Goal: Find specific page/section: Find specific page/section

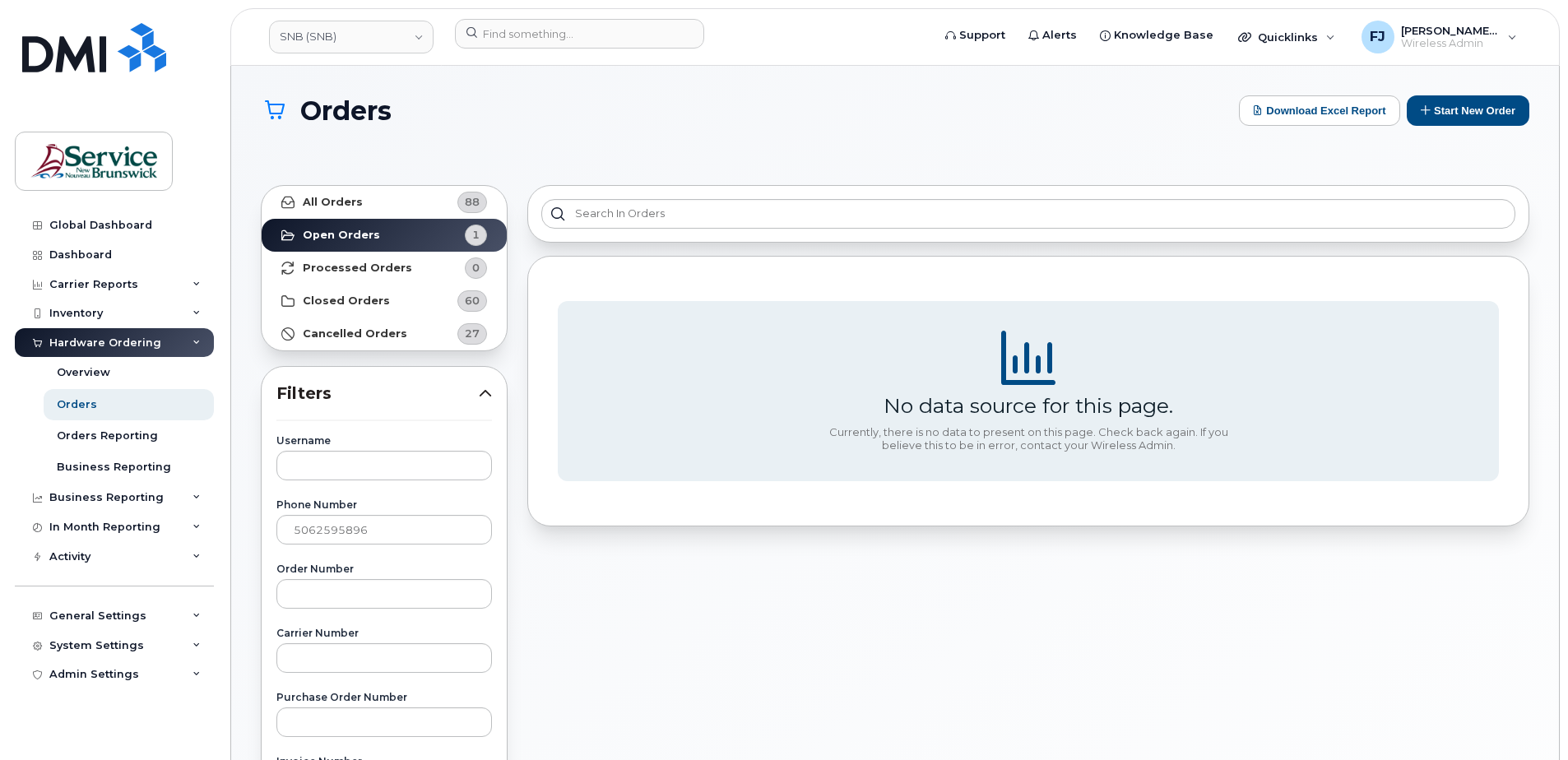
scroll to position [82, 0]
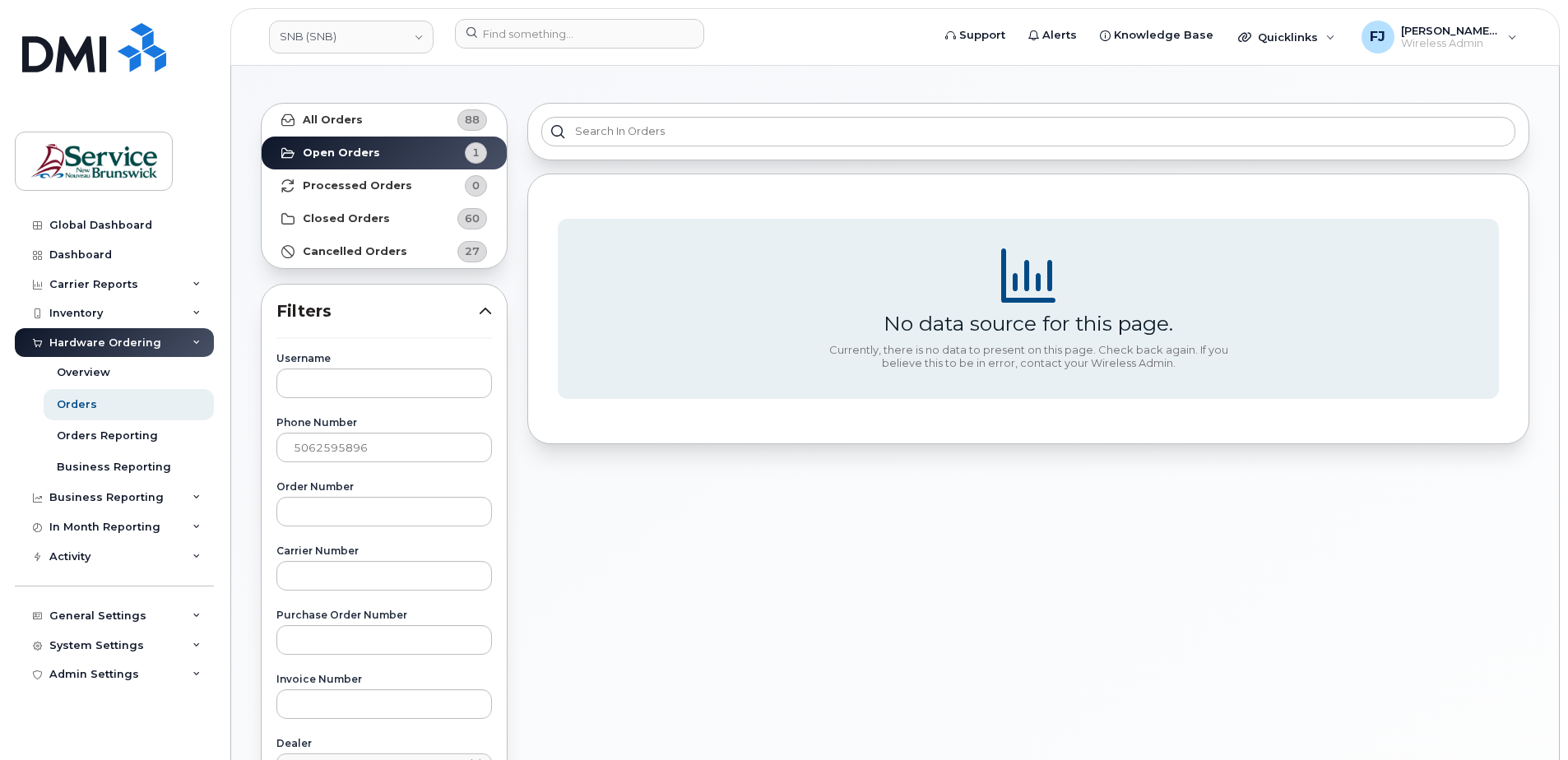
click at [933, 580] on div "No data source for this page. Currently, there is no data to present on this pa…" at bounding box center [1027, 665] width 1021 height 1143
click at [377, 37] on link "SNB (SNB)" at bounding box center [351, 37] width 165 height 33
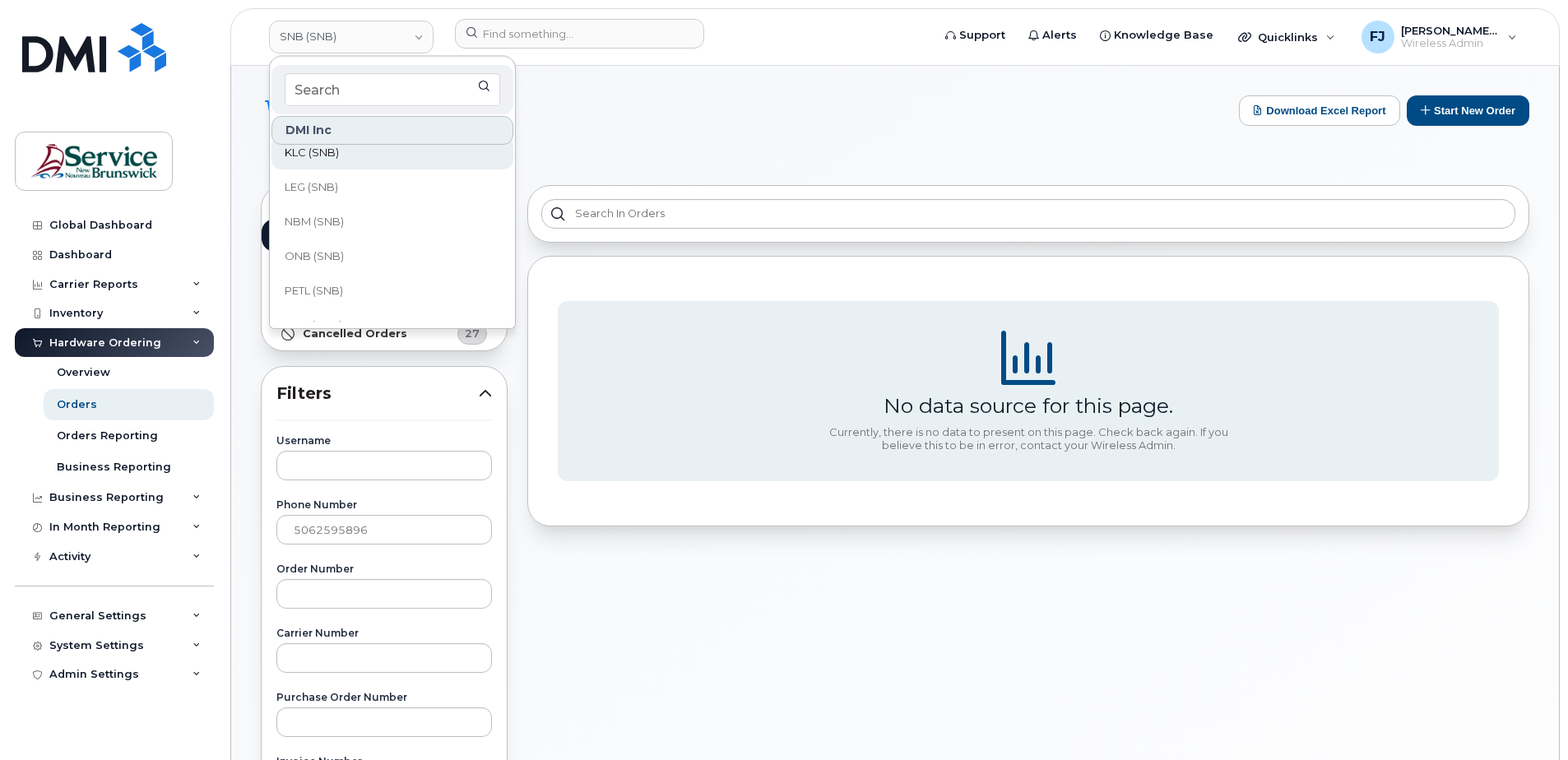
scroll to position [547, 0]
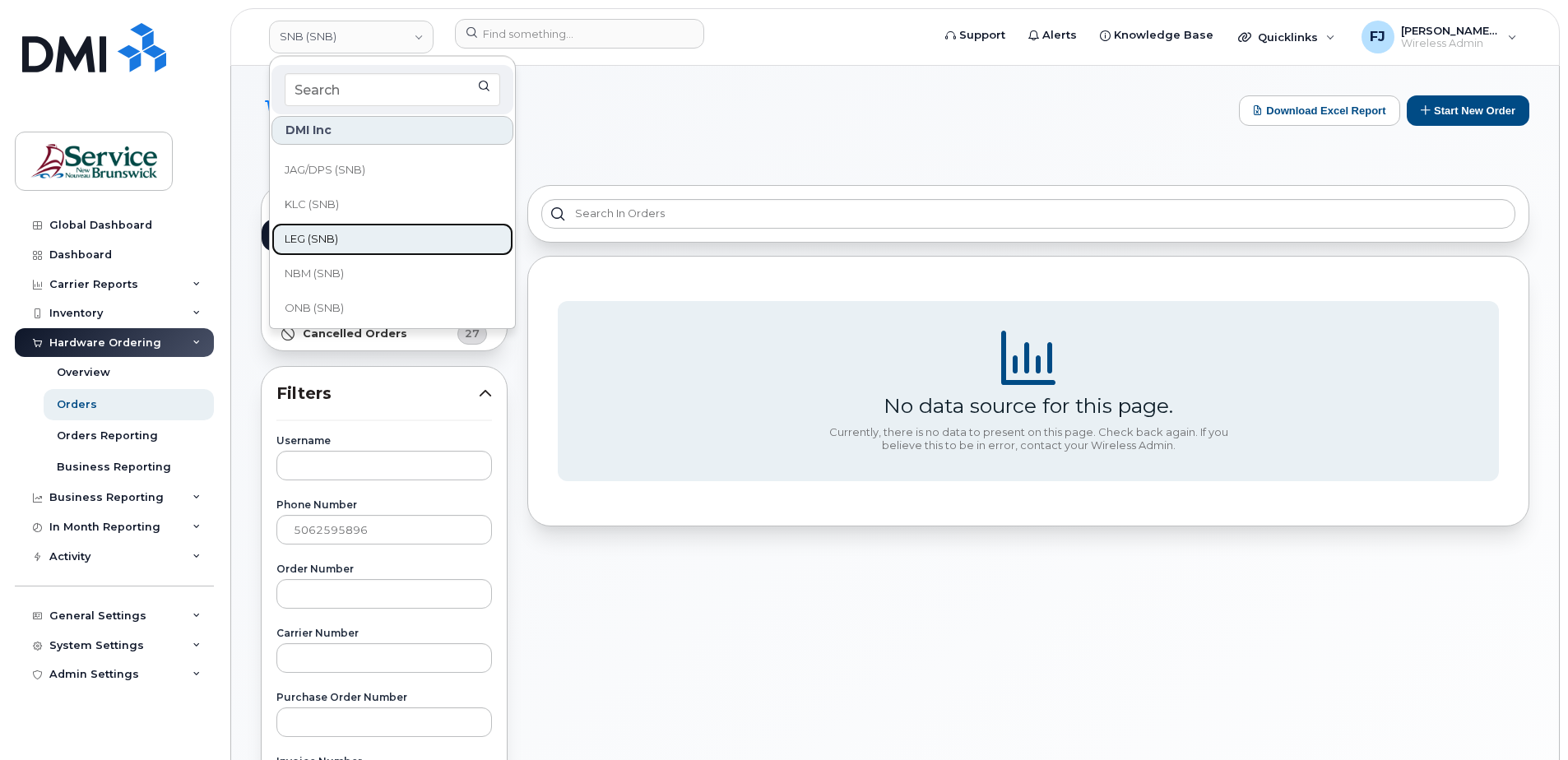
click at [354, 238] on link "LEG (SNB)" at bounding box center [392, 239] width 242 height 33
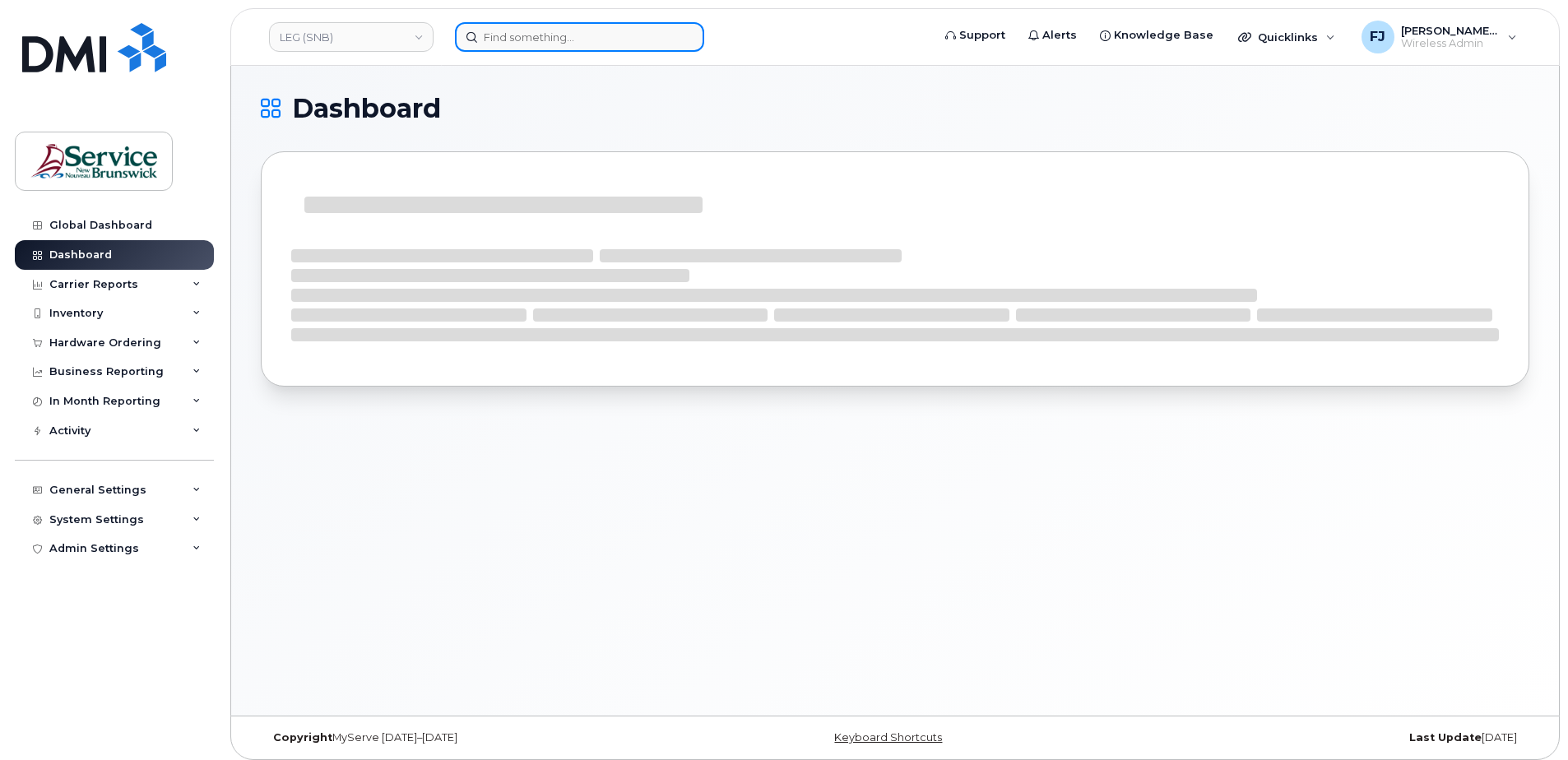
click at [538, 40] on input at bounding box center [579, 37] width 249 height 29
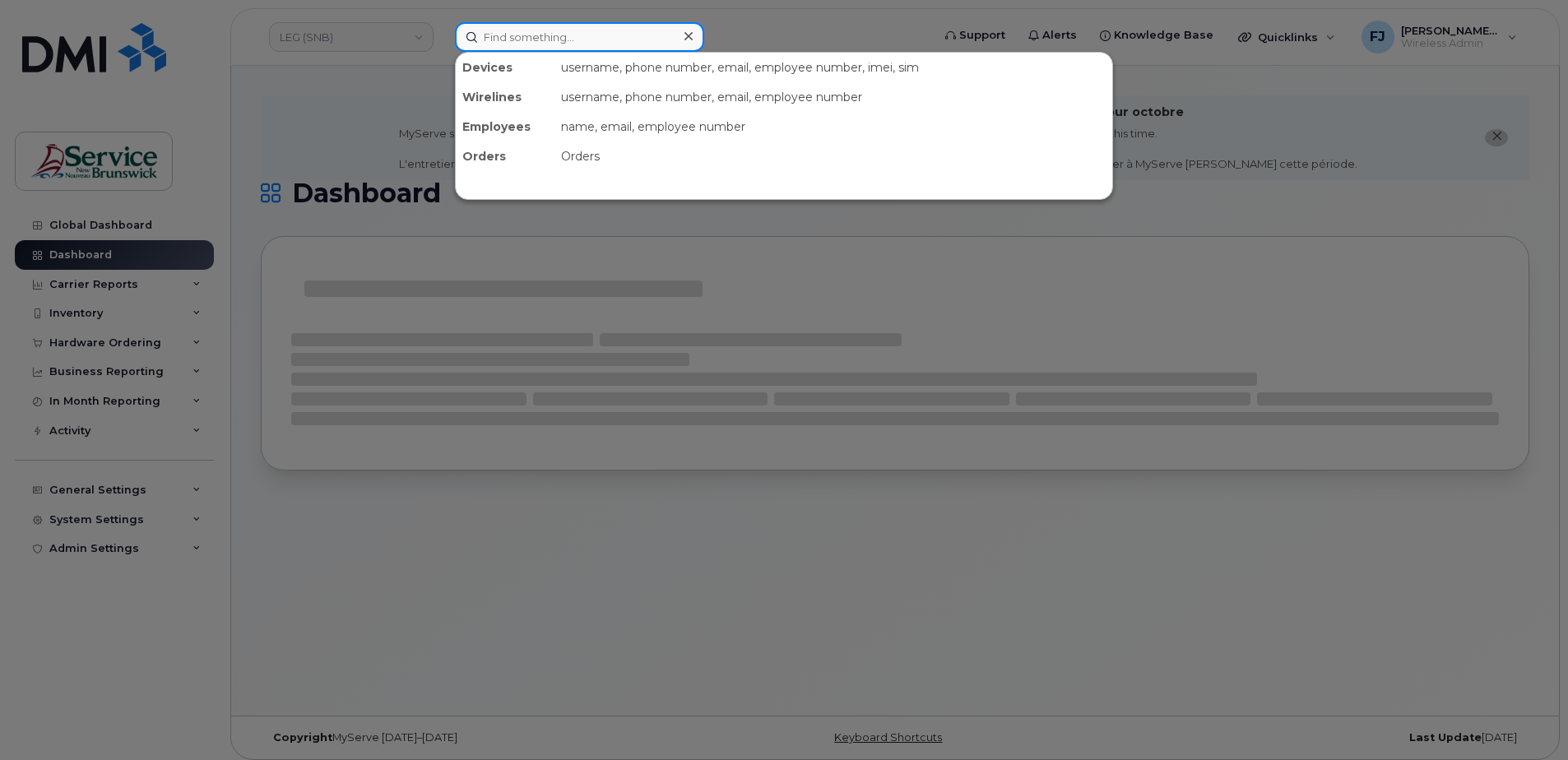
paste input "5062590819"
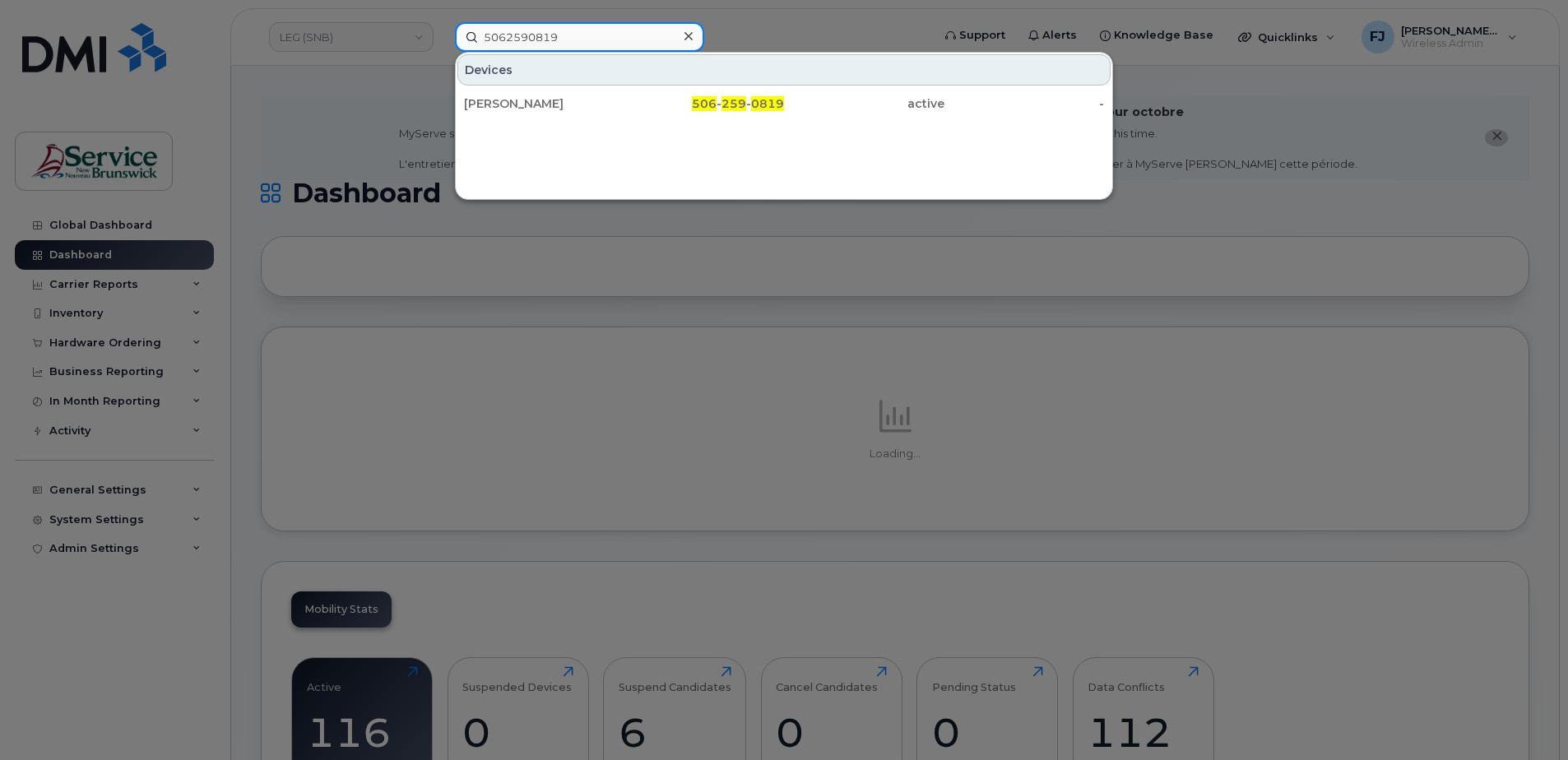
type input "5062590819"
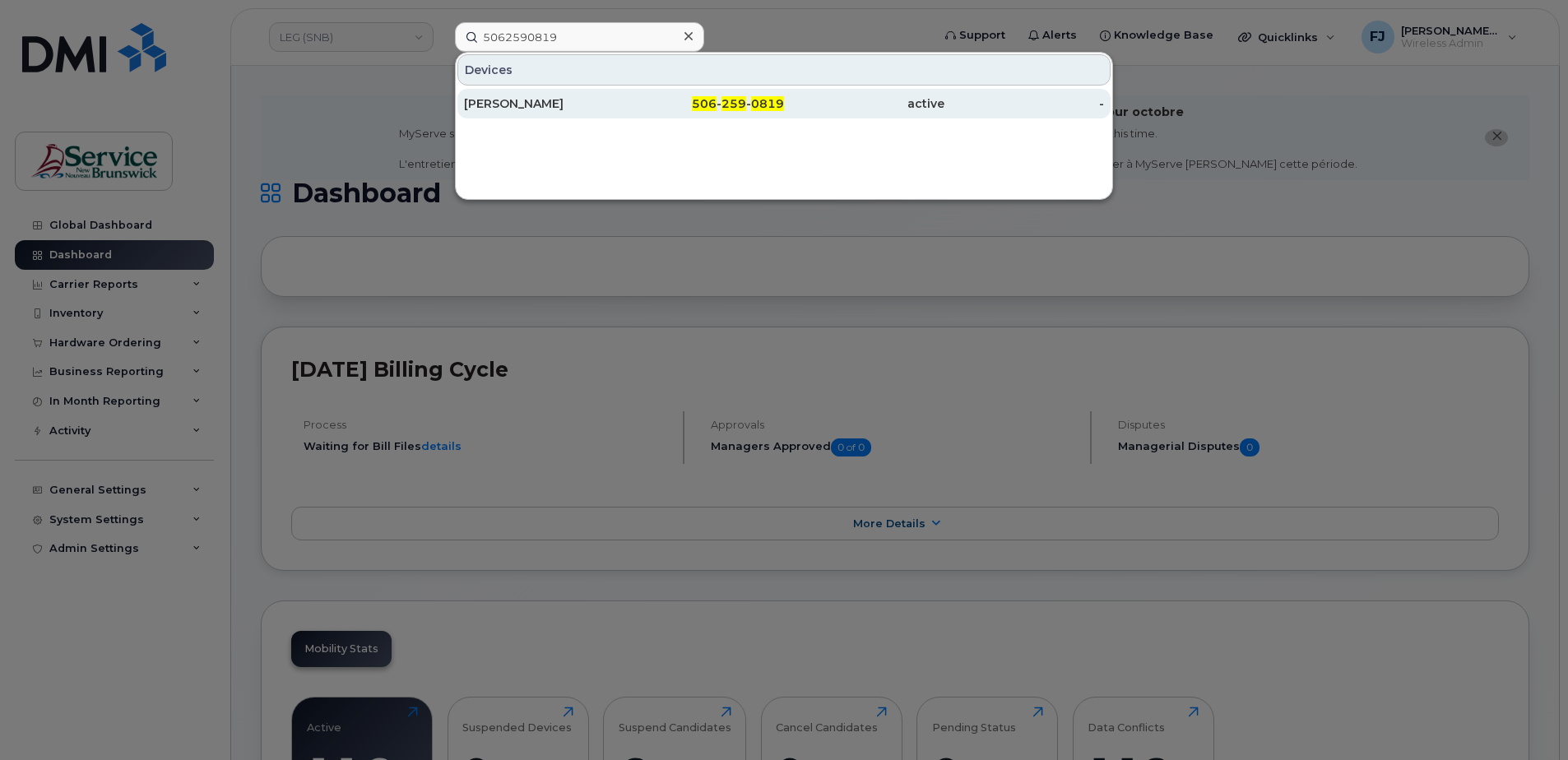
click at [773, 116] on div "506 - 259 - 0819" at bounding box center [704, 103] width 161 height 29
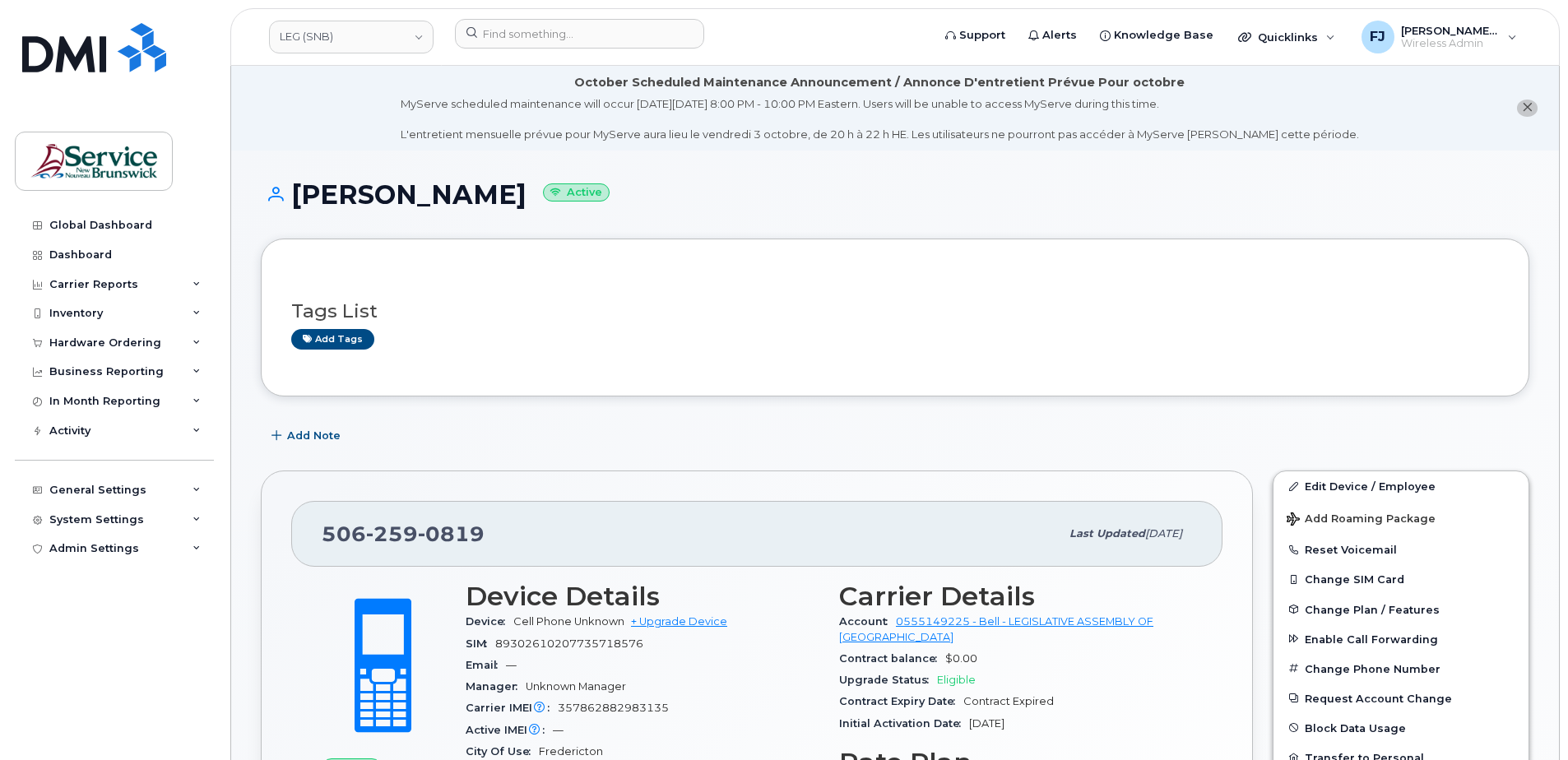
click at [1521, 110] on icon "close notification" at bounding box center [1526, 108] width 10 height 10
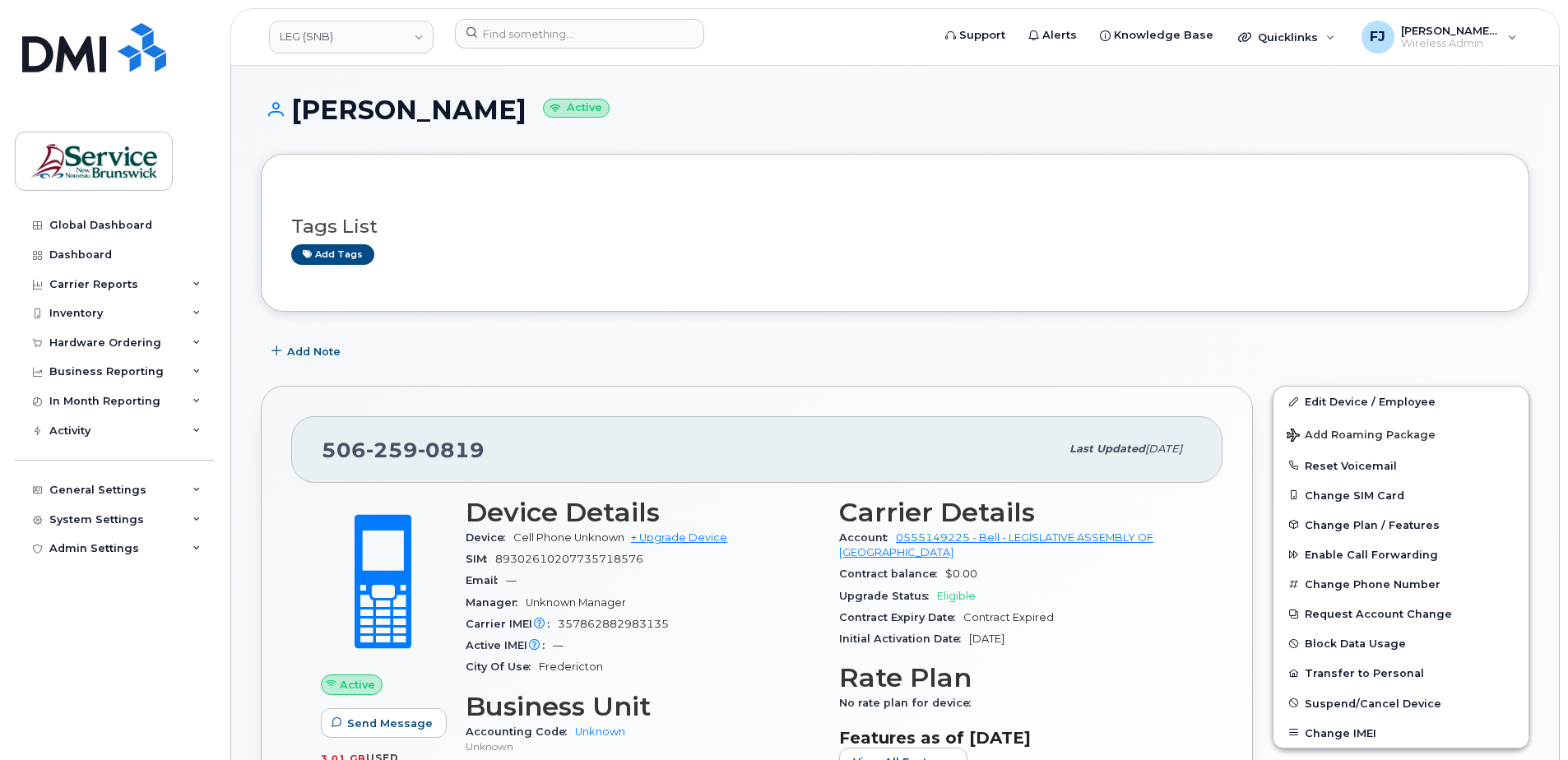
click at [712, 186] on div "Tags List Add tags" at bounding box center [895, 233] width 1207 height 97
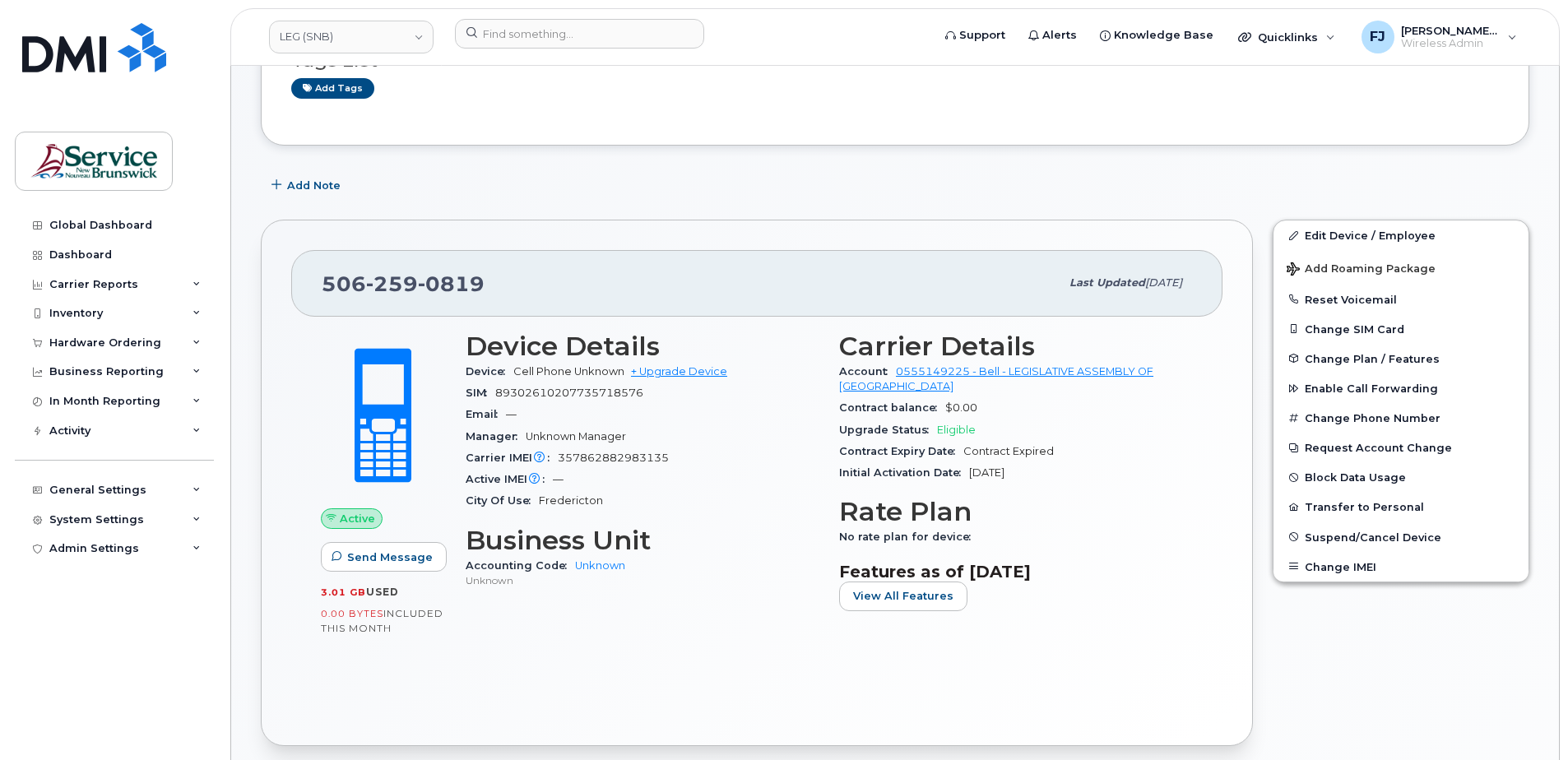
scroll to position [165, 0]
